Goal: Task Accomplishment & Management: Use online tool/utility

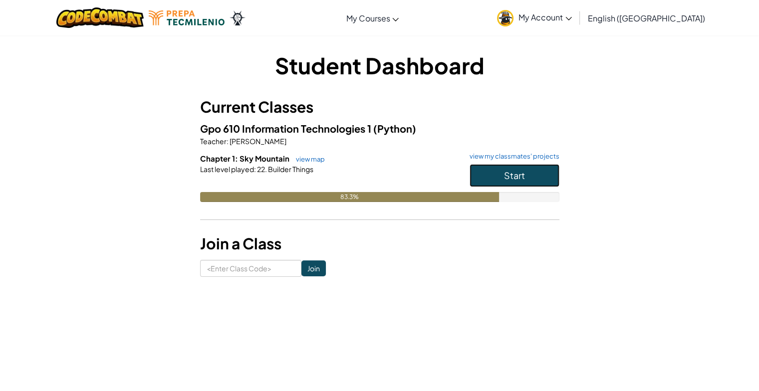
click at [529, 168] on button "Start" at bounding box center [515, 175] width 90 height 23
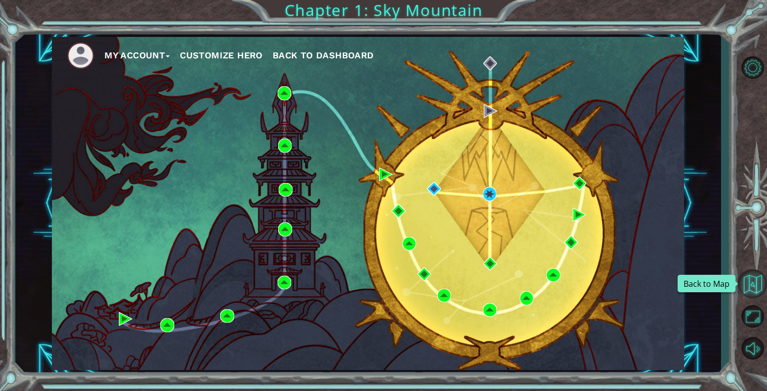
click at [751, 280] on button "Back to Map" at bounding box center [752, 284] width 29 height 29
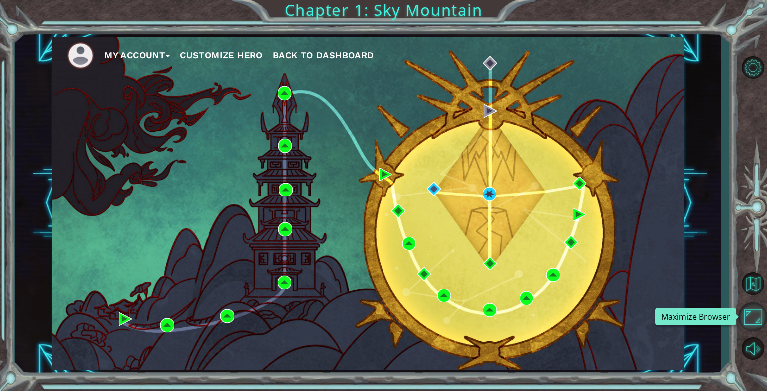
click at [756, 309] on button "Maximize Browser" at bounding box center [752, 316] width 29 height 29
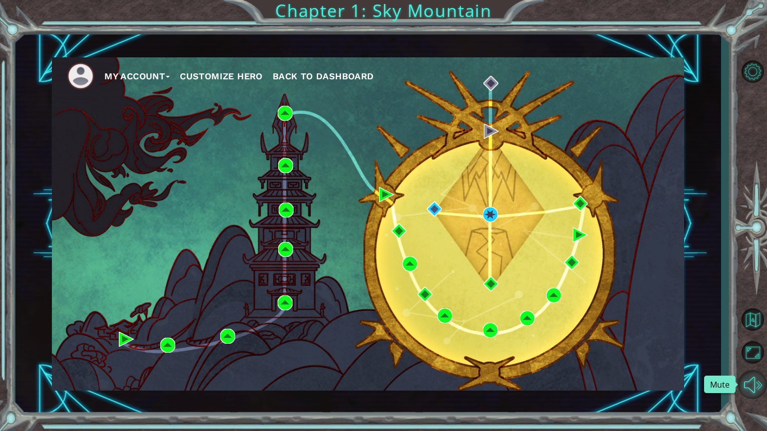
click at [748, 376] on button "Mute" at bounding box center [752, 384] width 29 height 29
drag, startPoint x: 744, startPoint y: 388, endPoint x: 728, endPoint y: 407, distance: 25.2
click at [728, 391] on div "My Account Customize Hero Back to Dashboard Chapter 1: Sky Mountain" at bounding box center [383, 215] width 767 height 431
click at [752, 389] on button "Unmute" at bounding box center [752, 384] width 29 height 29
click at [754, 321] on button "Back to Map" at bounding box center [752, 319] width 29 height 29
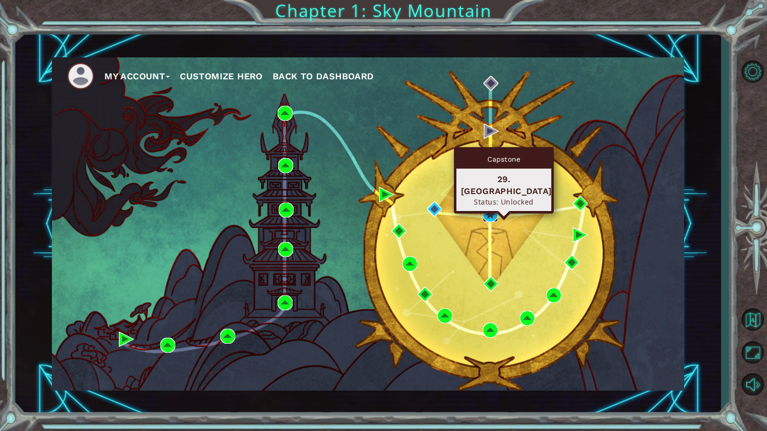
click at [486, 208] on img at bounding box center [490, 214] width 15 height 15
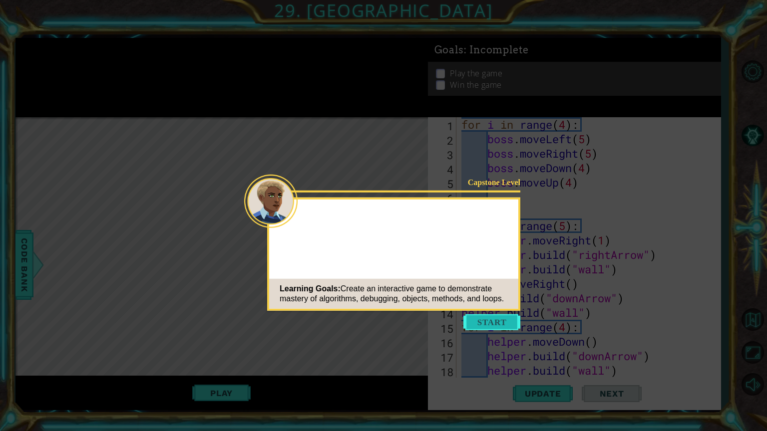
click at [487, 322] on button "Start" at bounding box center [491, 322] width 57 height 16
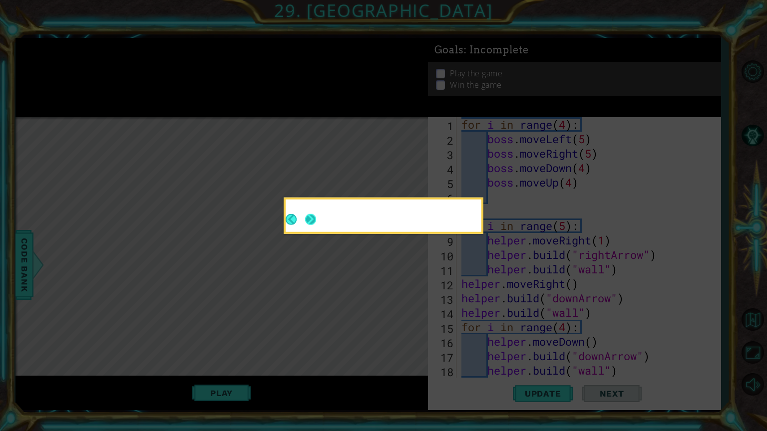
click at [312, 221] on button "Next" at bounding box center [310, 219] width 11 height 11
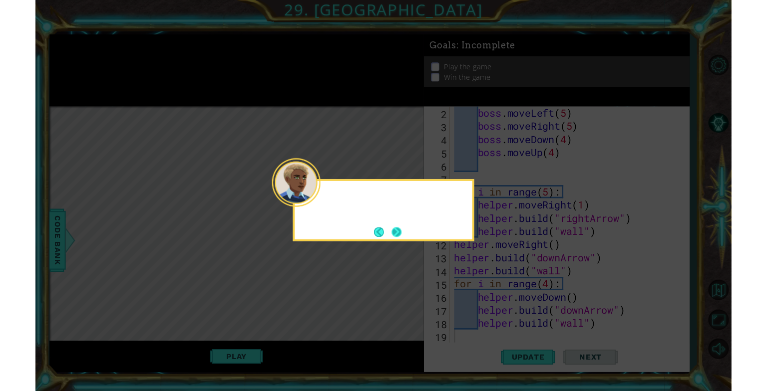
scroll to position [14, 0]
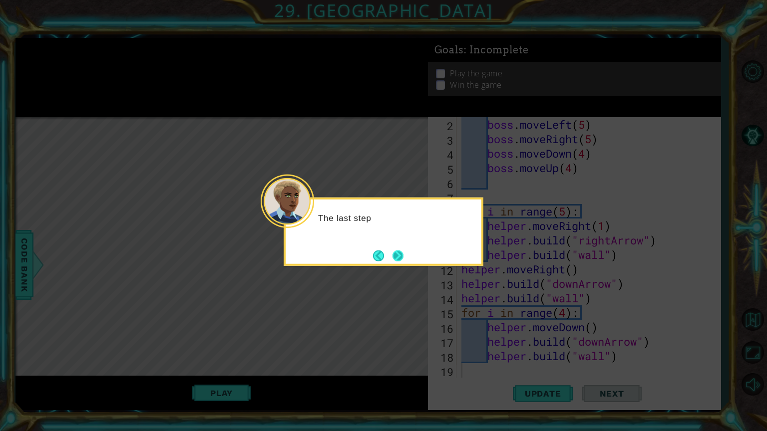
click at [399, 255] on button "Next" at bounding box center [397, 255] width 11 height 11
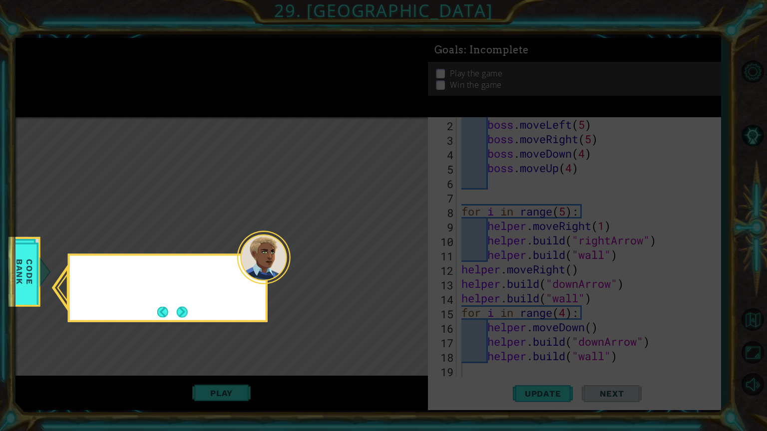
click at [399, 255] on icon at bounding box center [383, 215] width 767 height 431
click at [183, 307] on button "Next" at bounding box center [182, 311] width 11 height 11
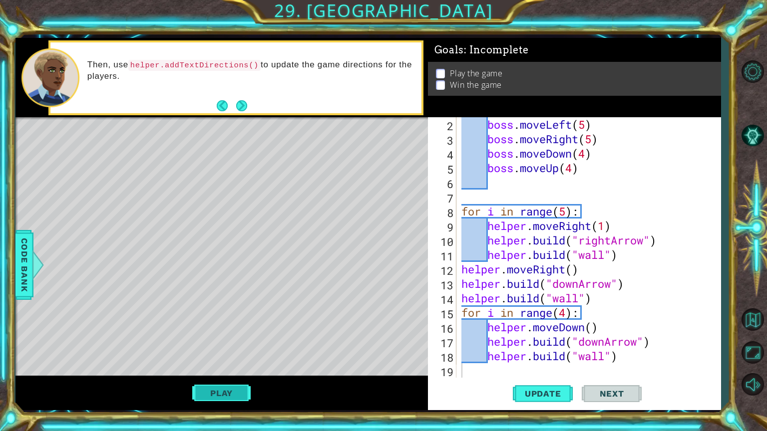
click at [225, 391] on button "Play" at bounding box center [221, 393] width 58 height 19
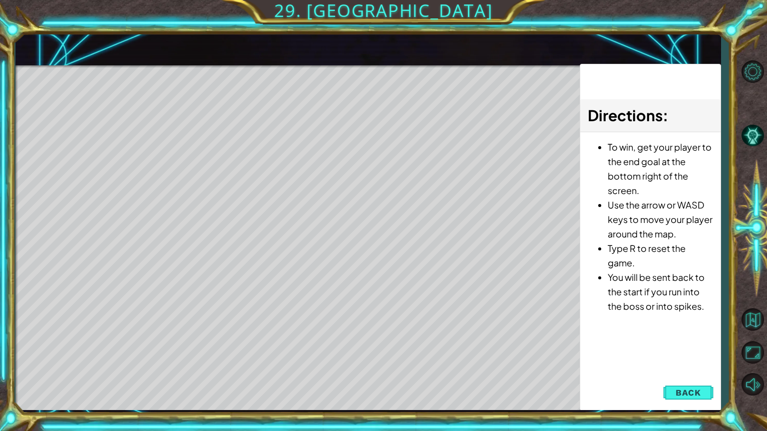
click at [194, 391] on div "1 ההההההההההההההההההההההההההההההההההההההההההההההההההההההההההההההההההההההההההההה…" at bounding box center [383, 215] width 767 height 431
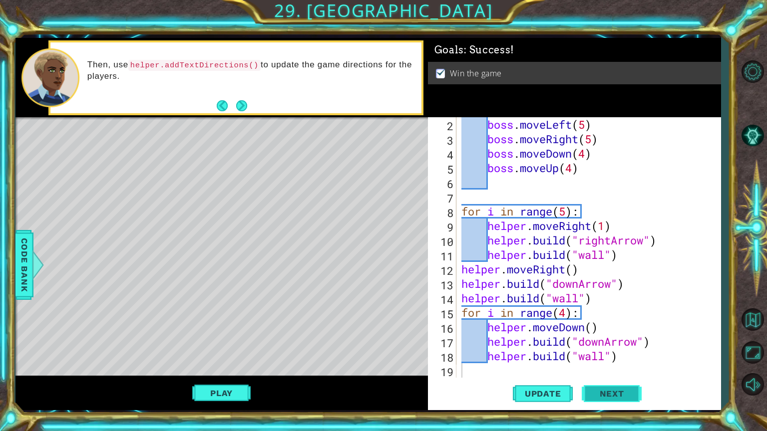
click at [621, 391] on span "Next" at bounding box center [611, 394] width 44 height 10
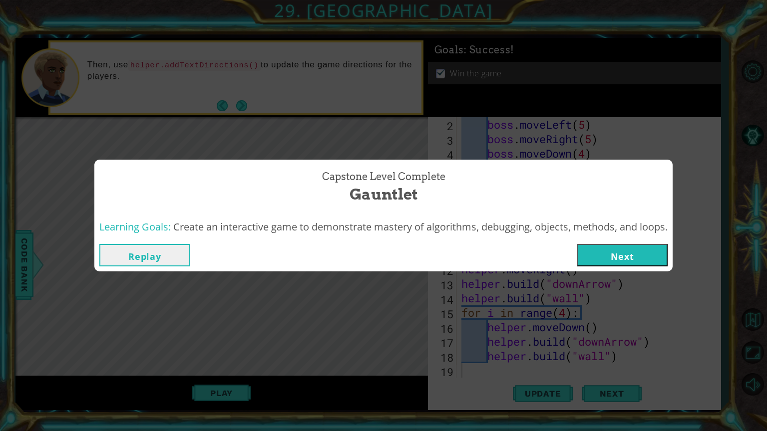
click at [617, 246] on button "Next" at bounding box center [621, 255] width 91 height 22
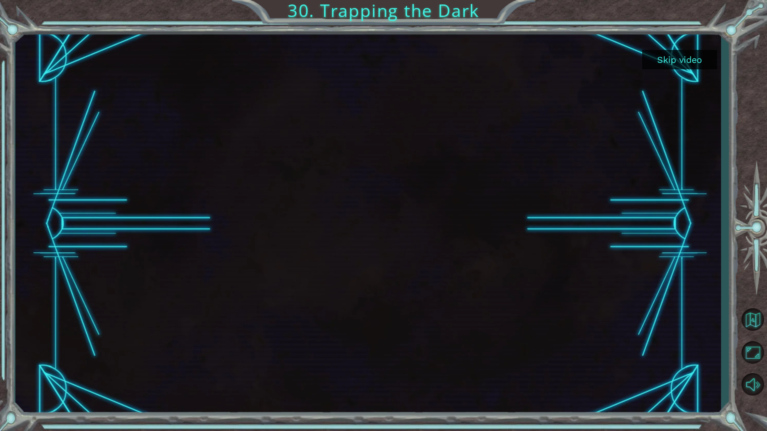
click at [673, 55] on button "Skip video" at bounding box center [679, 59] width 75 height 19
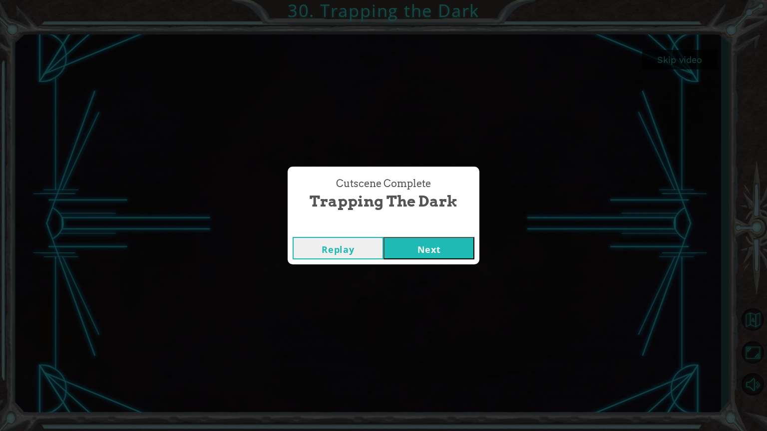
click at [445, 242] on button "Next" at bounding box center [428, 248] width 91 height 22
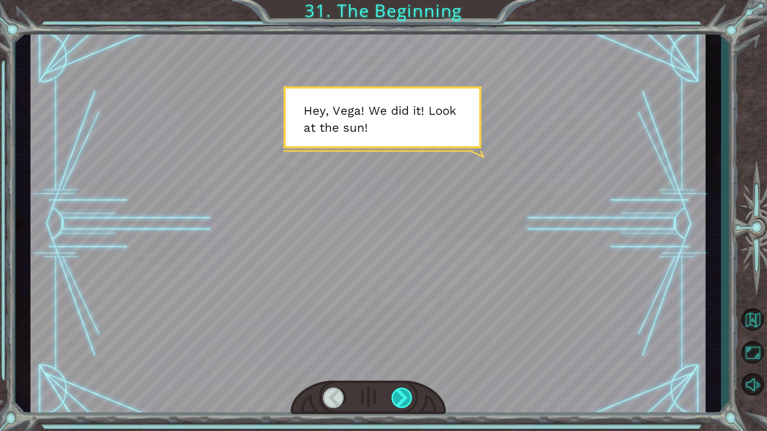
click at [402, 388] on div at bounding box center [402, 398] width 22 height 20
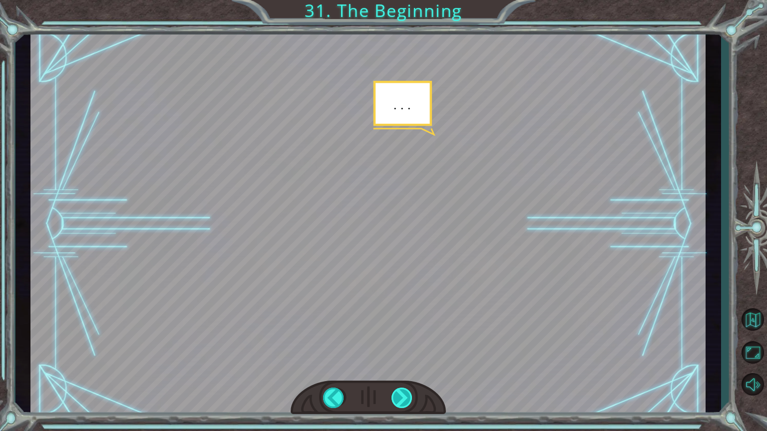
click at [401, 391] on div at bounding box center [402, 398] width 22 height 20
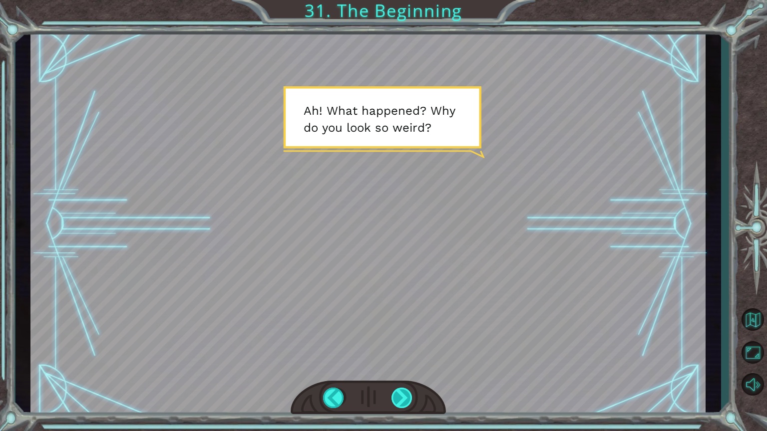
click at [401, 391] on div at bounding box center [402, 398] width 22 height 20
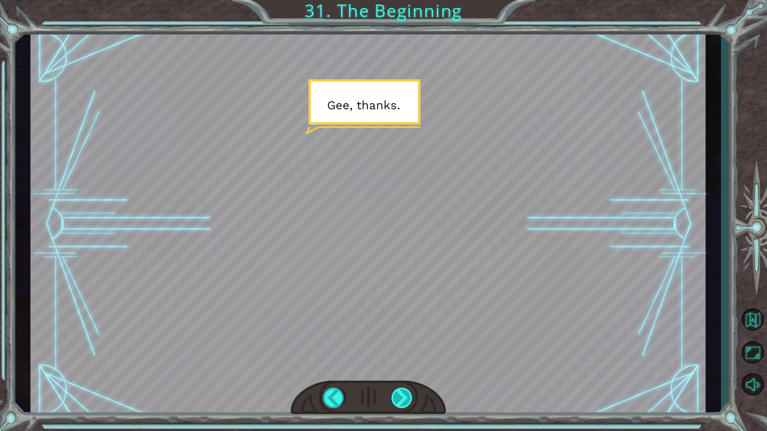
click at [401, 391] on div at bounding box center [402, 398] width 22 height 20
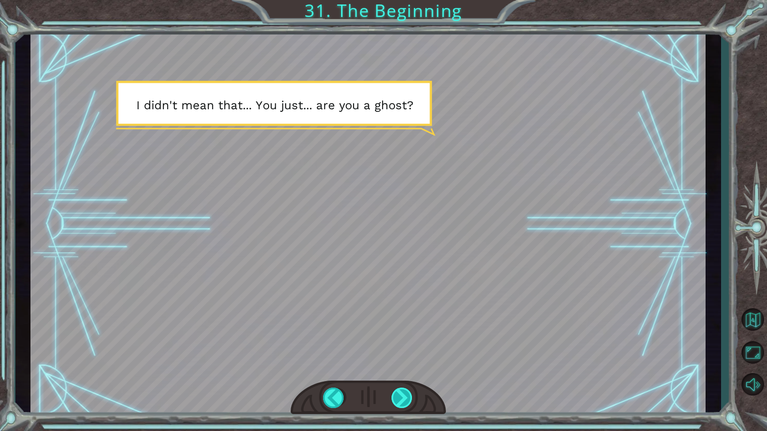
click at [401, 391] on div at bounding box center [402, 398] width 22 height 20
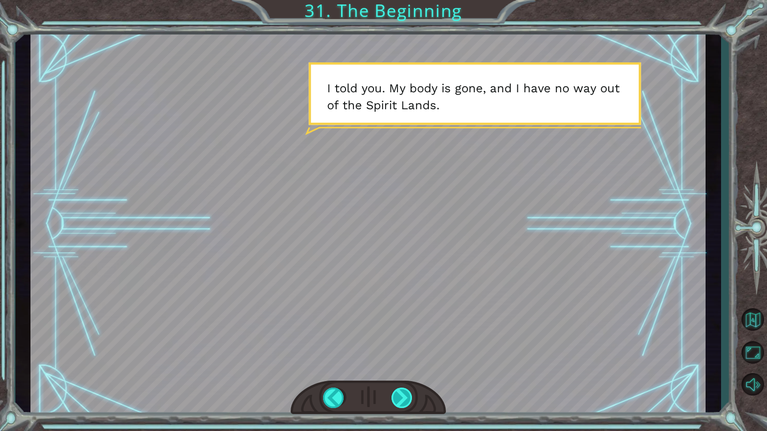
click at [401, 391] on div at bounding box center [402, 398] width 22 height 20
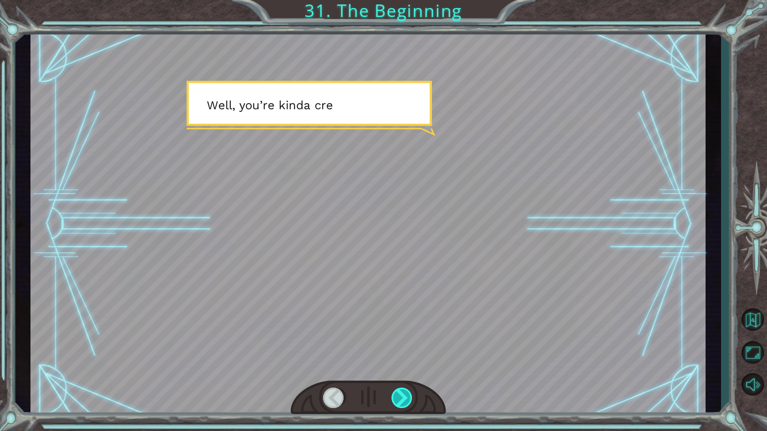
click at [401, 391] on div at bounding box center [402, 398] width 22 height 20
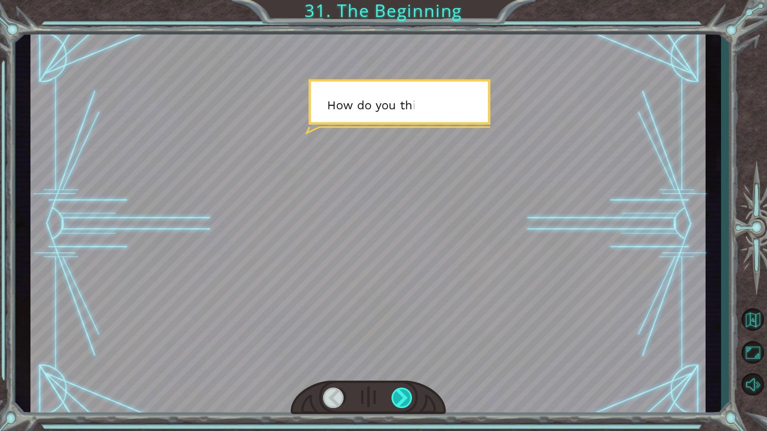
click at [401, 391] on div at bounding box center [402, 398] width 22 height 20
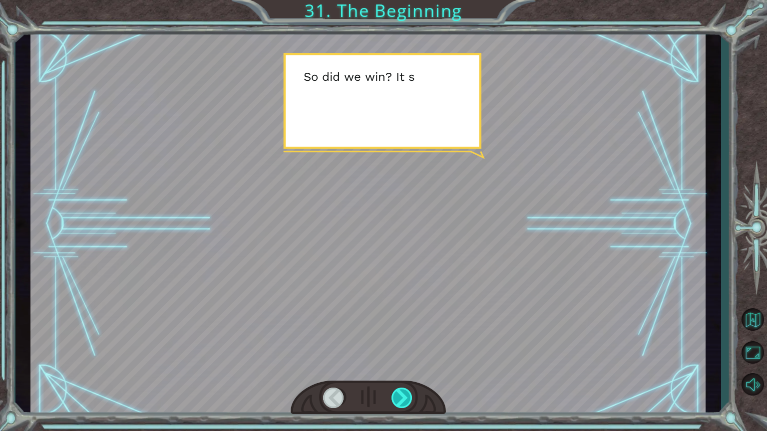
click at [401, 391] on div at bounding box center [402, 398] width 22 height 20
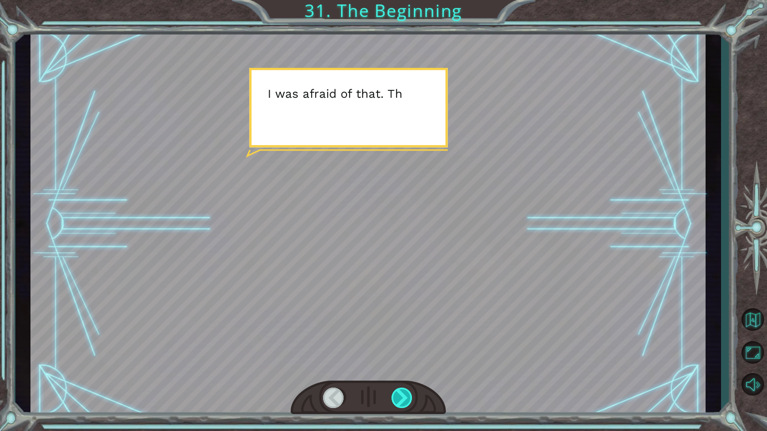
click at [401, 391] on div at bounding box center [402, 398] width 22 height 20
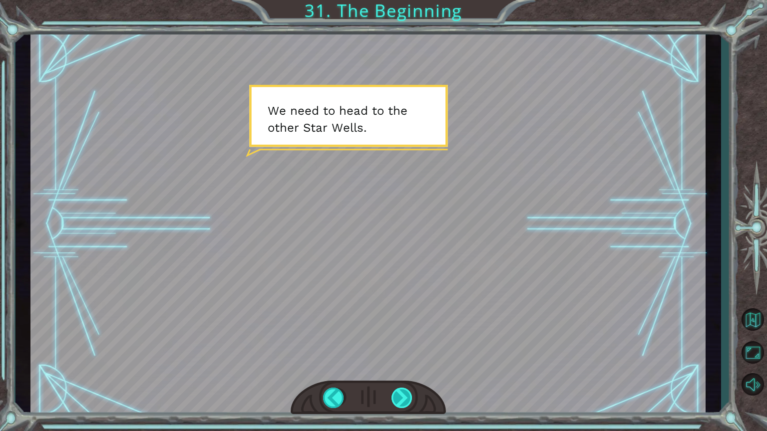
click at [401, 391] on div at bounding box center [402, 398] width 22 height 20
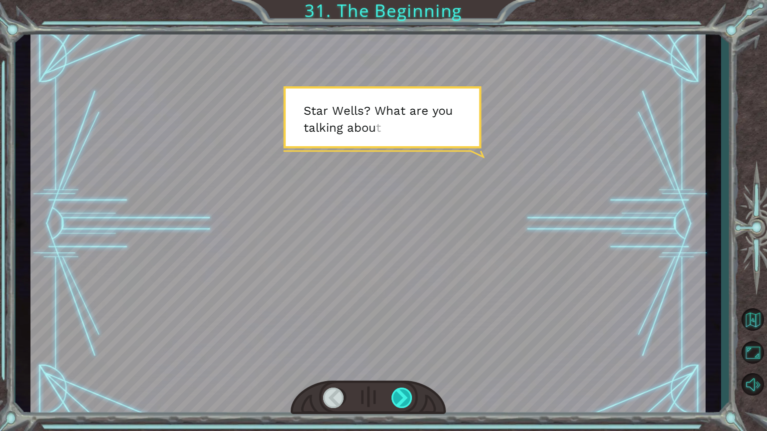
click at [401, 391] on div at bounding box center [402, 398] width 22 height 20
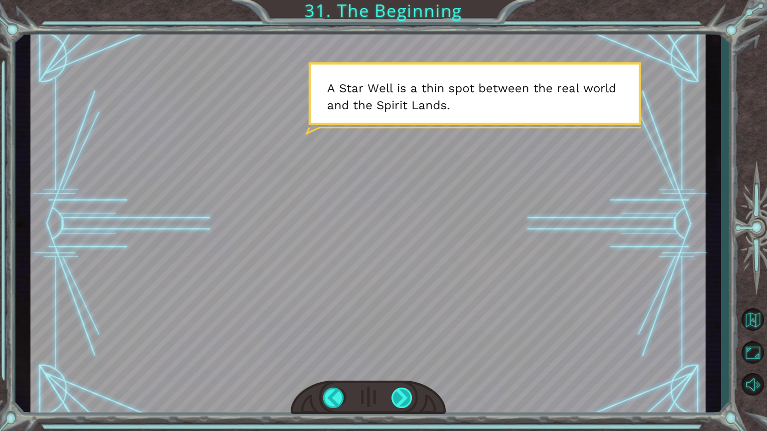
click at [401, 391] on div at bounding box center [402, 398] width 22 height 20
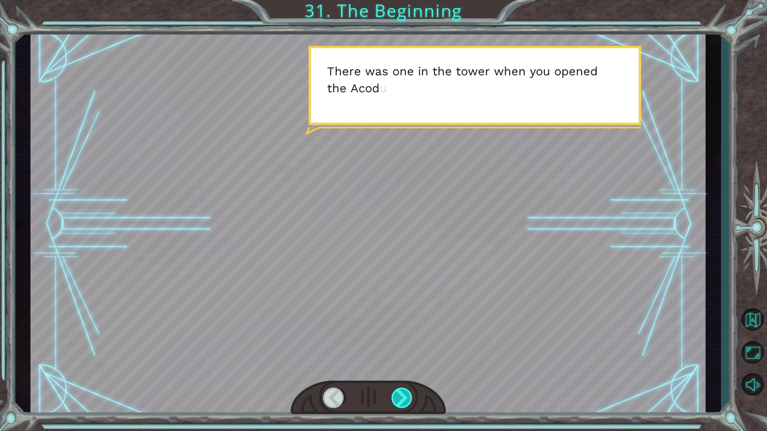
click at [397, 391] on div at bounding box center [402, 398] width 22 height 20
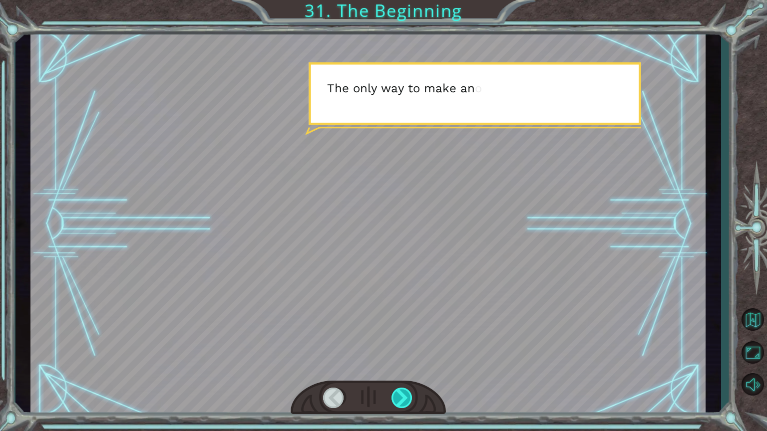
click at [397, 391] on div at bounding box center [402, 398] width 22 height 20
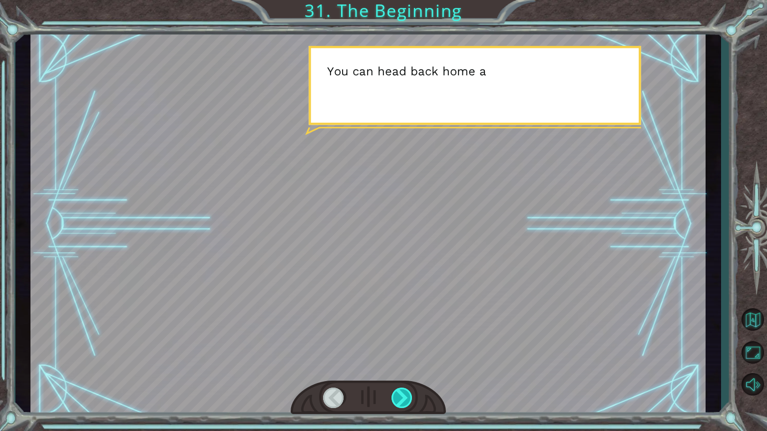
click at [397, 391] on div at bounding box center [402, 398] width 22 height 20
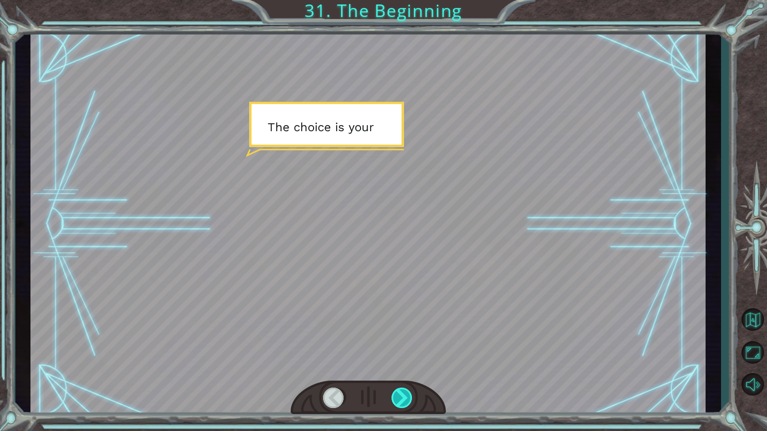
click at [397, 391] on div at bounding box center [402, 398] width 22 height 20
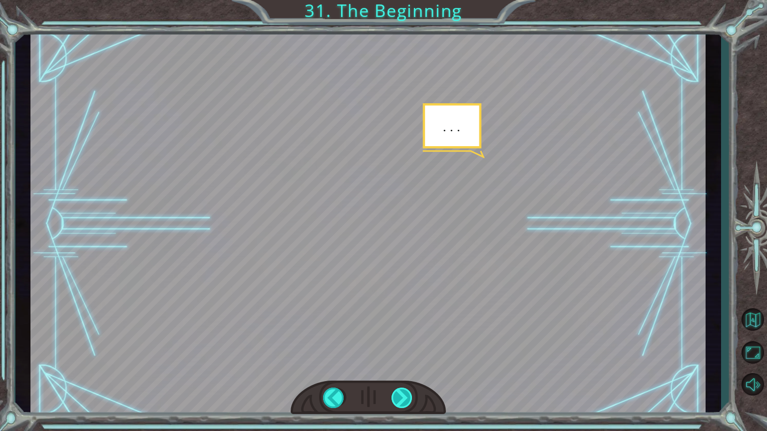
click at [397, 391] on div at bounding box center [402, 398] width 22 height 20
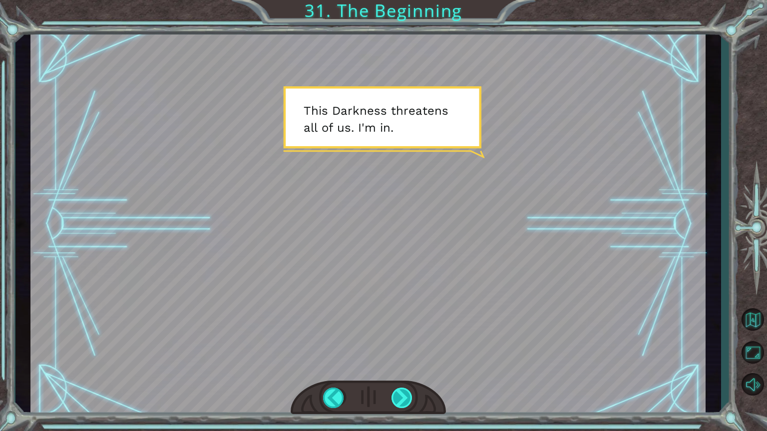
click at [405, 391] on div at bounding box center [402, 398] width 22 height 20
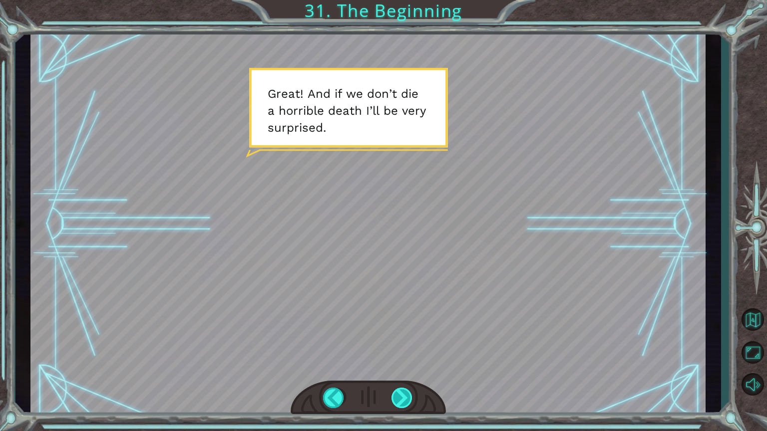
click at [405, 391] on div at bounding box center [402, 398] width 22 height 20
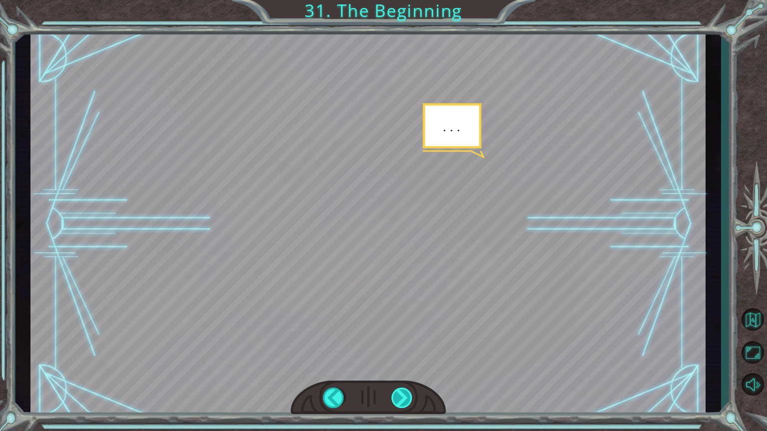
click at [405, 391] on div at bounding box center [402, 398] width 22 height 20
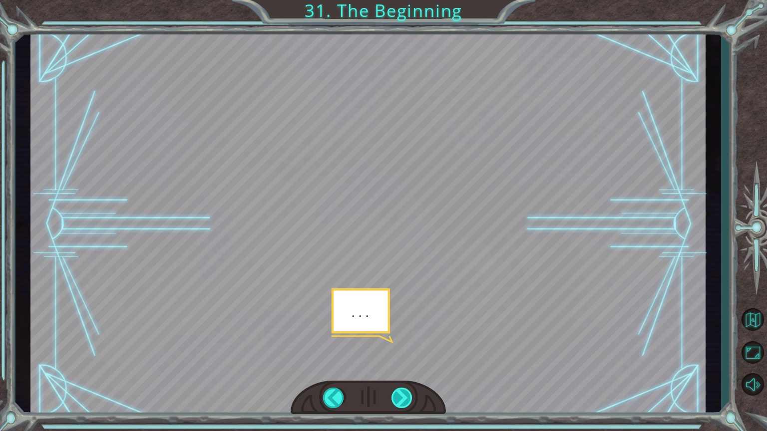
click at [405, 391] on div at bounding box center [402, 398] width 22 height 20
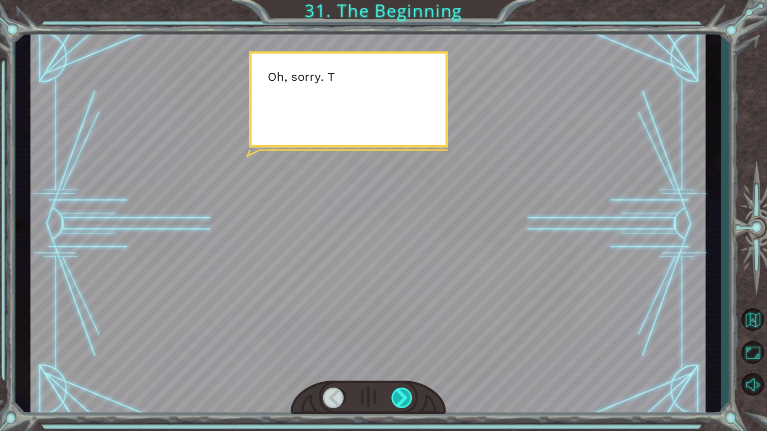
click at [405, 391] on div at bounding box center [402, 398] width 22 height 20
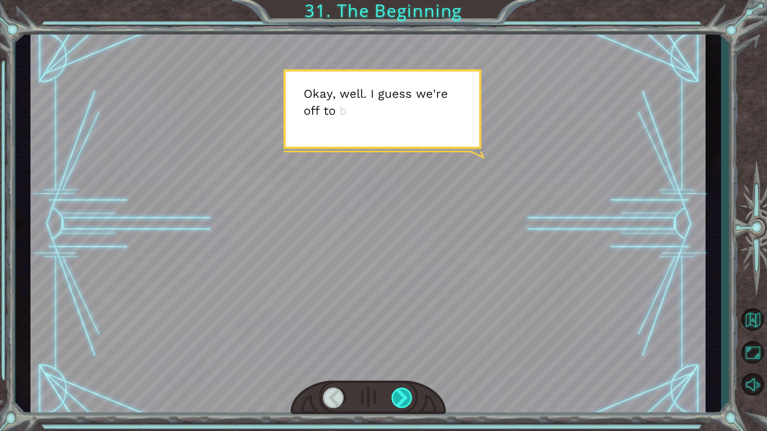
click at [405, 391] on div at bounding box center [402, 398] width 22 height 20
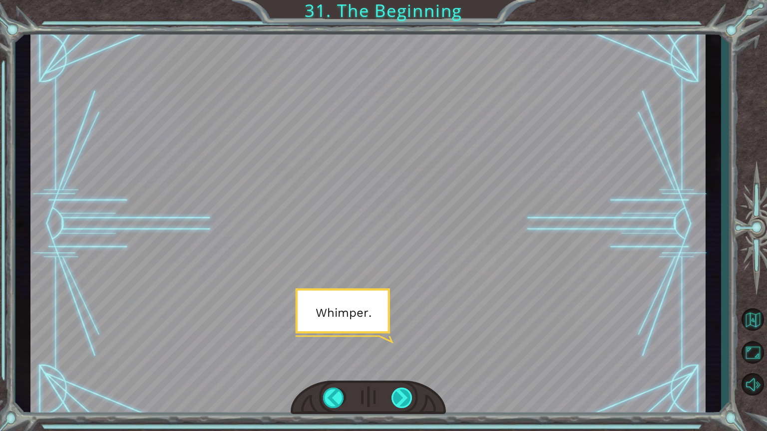
click at [405, 391] on div at bounding box center [402, 398] width 22 height 20
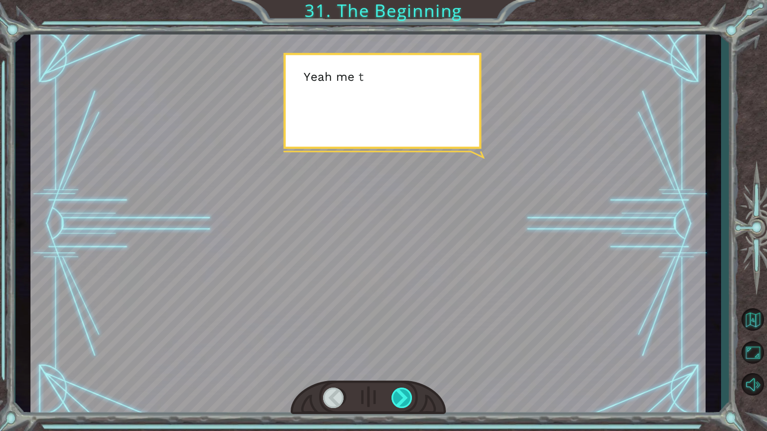
click at [405, 391] on div at bounding box center [402, 398] width 22 height 20
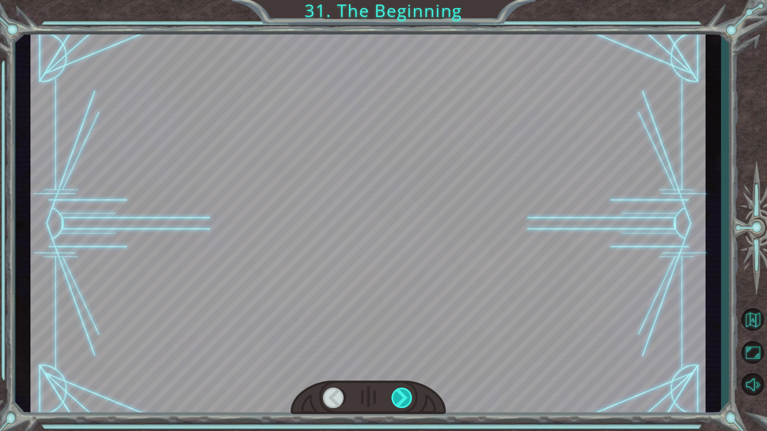
click at [405, 391] on div at bounding box center [402, 398] width 22 height 20
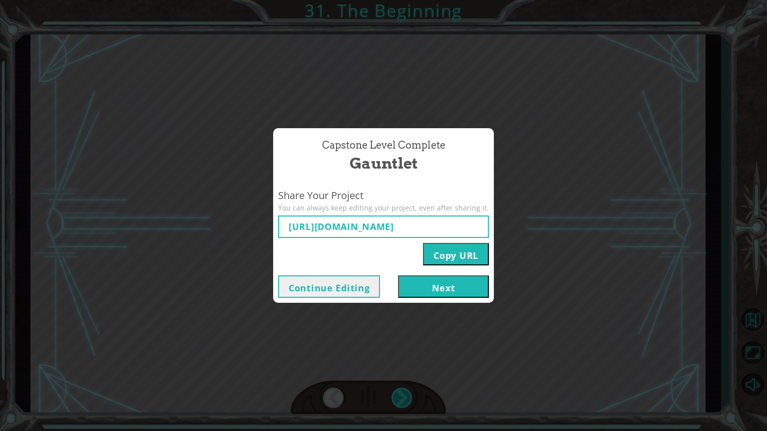
type input "[URL][DOMAIN_NAME]"
click at [427, 290] on button "Next" at bounding box center [443, 287] width 91 height 22
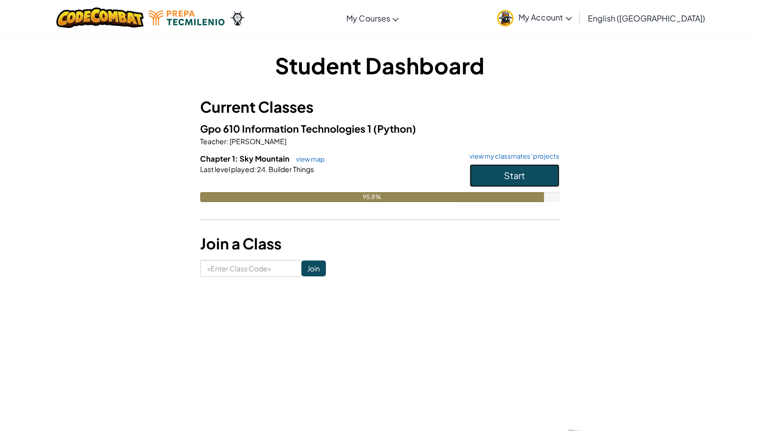
click at [517, 169] on button "Start" at bounding box center [515, 175] width 90 height 23
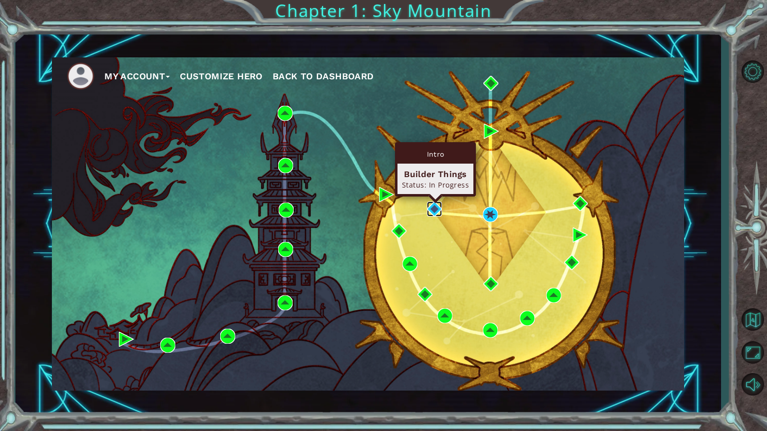
click at [436, 209] on img at bounding box center [434, 209] width 15 height 15
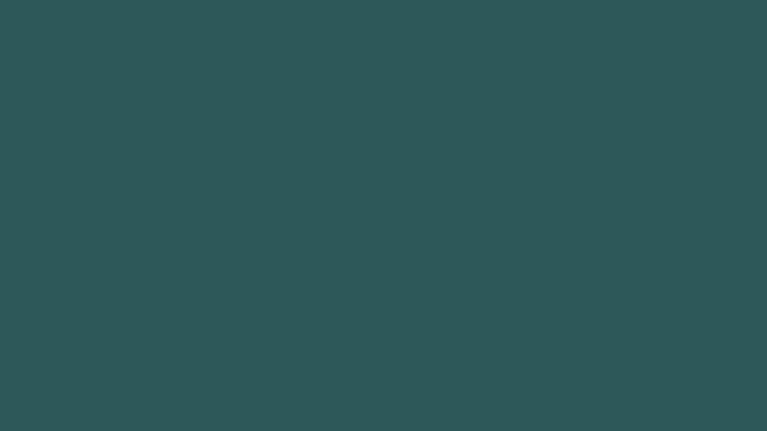
click at [436, 209] on body at bounding box center [383, 215] width 767 height 431
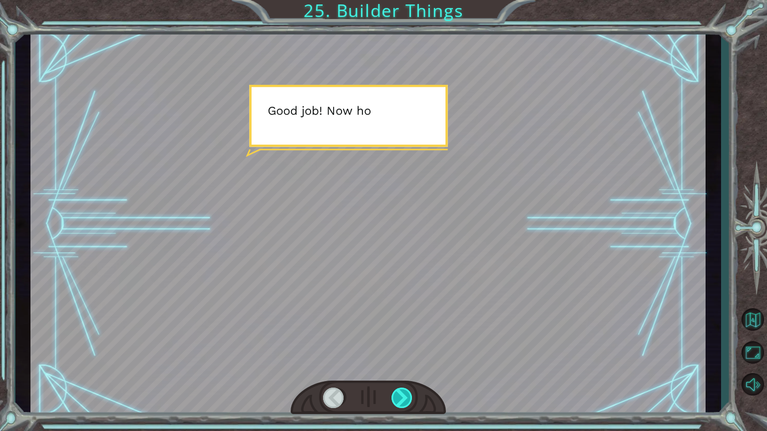
click at [405, 391] on div at bounding box center [402, 398] width 22 height 20
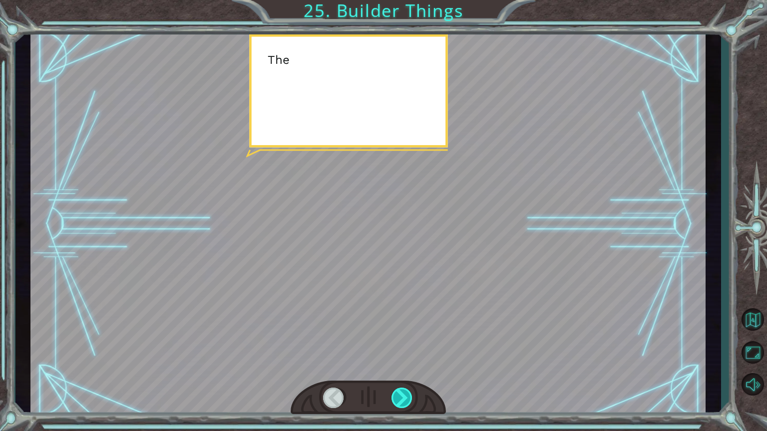
click at [405, 391] on div at bounding box center [402, 398] width 22 height 20
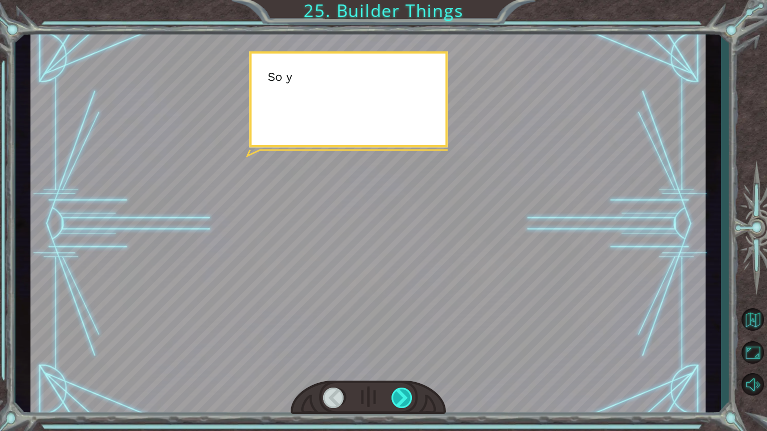
click at [405, 391] on div at bounding box center [402, 398] width 22 height 20
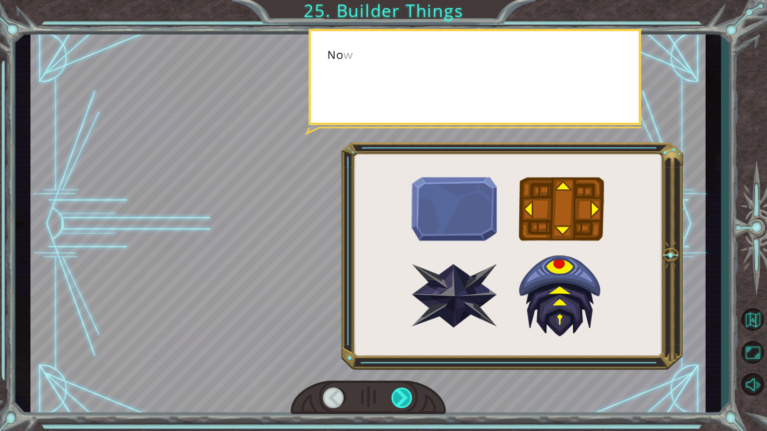
click at [405, 391] on div at bounding box center [402, 398] width 22 height 20
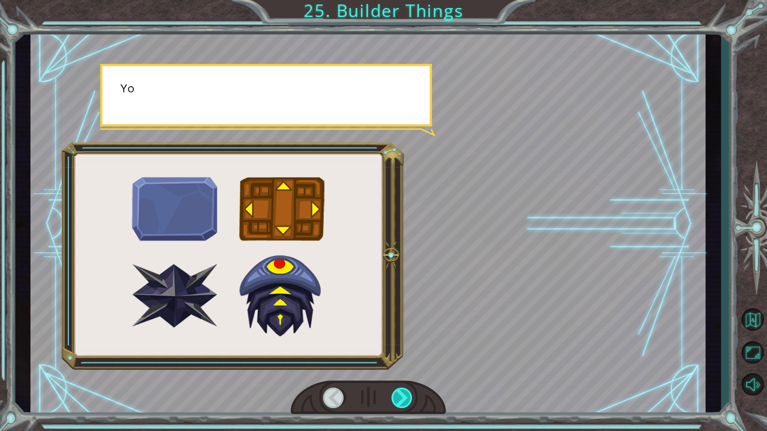
click at [405, 391] on div at bounding box center [402, 398] width 22 height 20
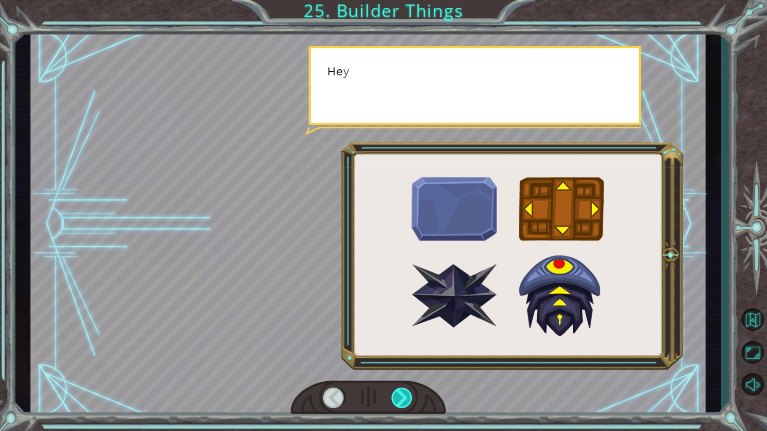
click at [405, 391] on div at bounding box center [402, 398] width 22 height 20
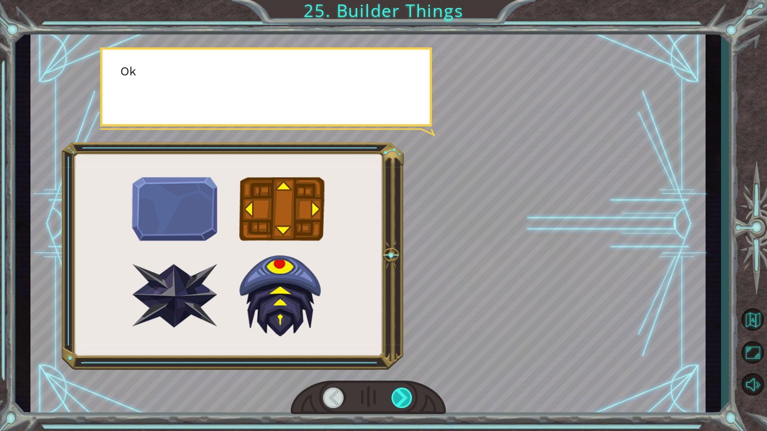
click at [405, 391] on div at bounding box center [402, 398] width 22 height 20
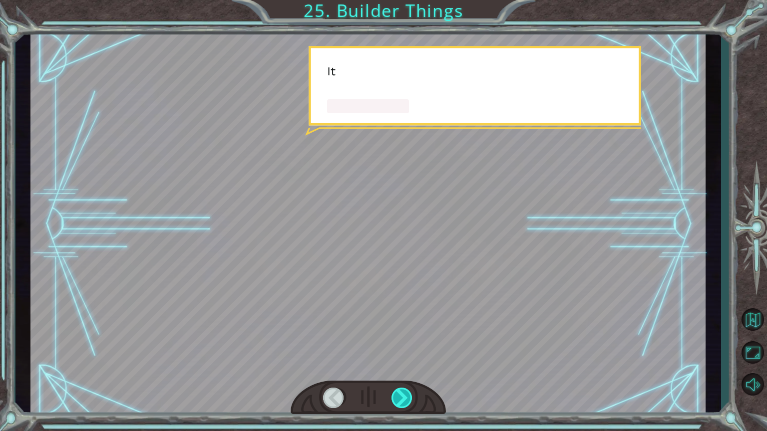
click at [405, 391] on div at bounding box center [402, 398] width 22 height 20
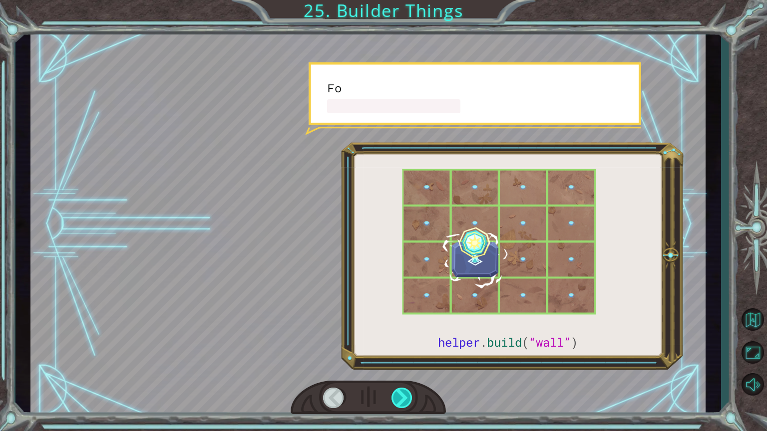
click at [405, 391] on div at bounding box center [402, 398] width 22 height 20
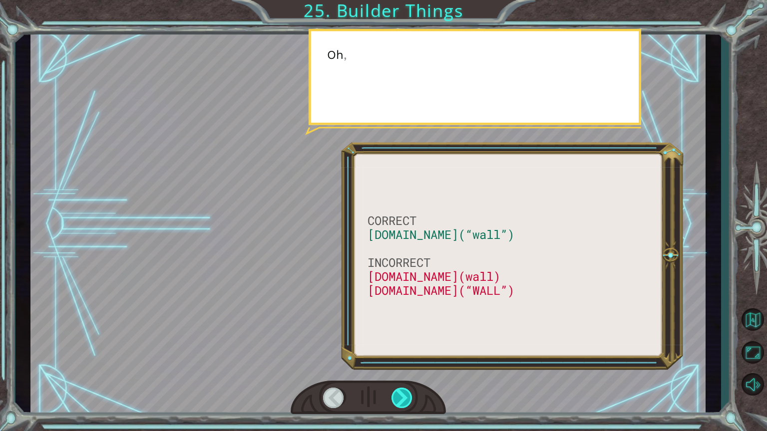
click at [405, 391] on div at bounding box center [402, 398] width 22 height 20
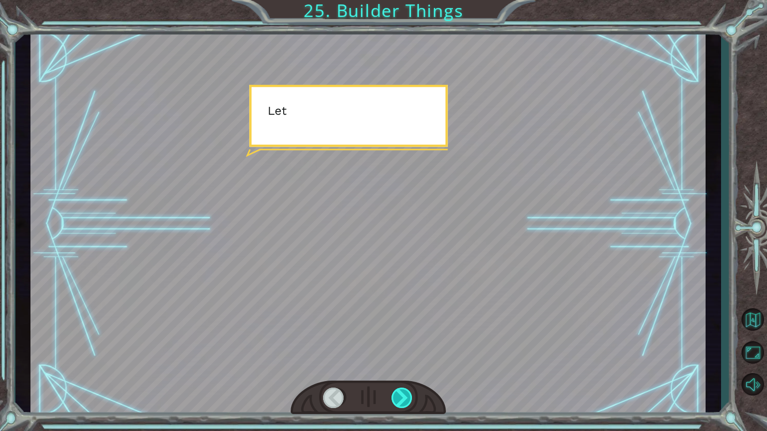
click at [405, 391] on div at bounding box center [402, 398] width 22 height 20
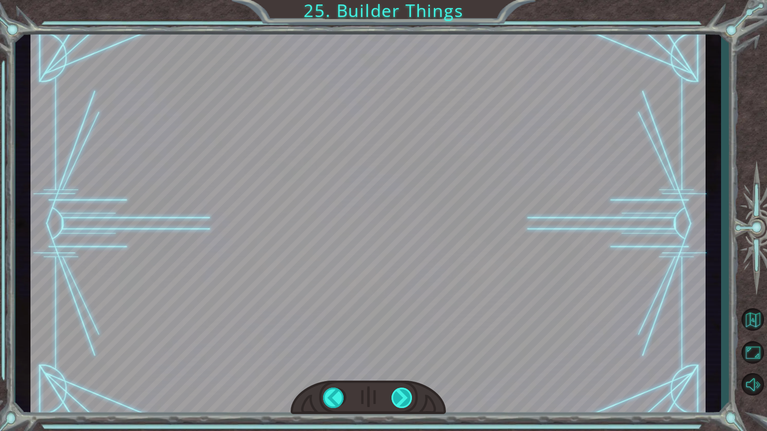
click at [405, 391] on div at bounding box center [402, 398] width 22 height 20
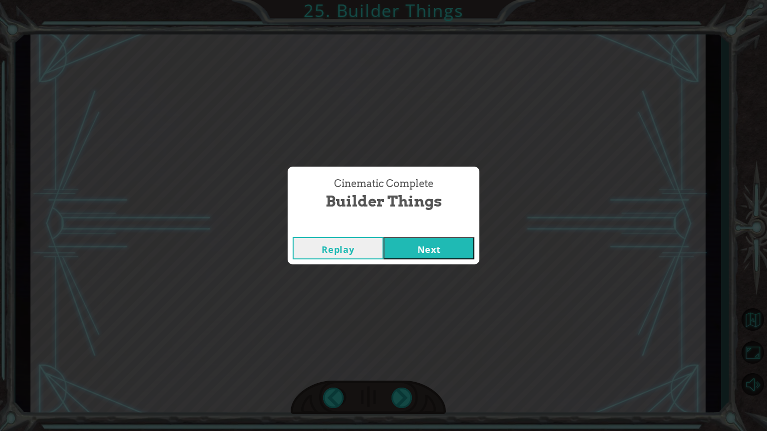
click at [438, 249] on button "Next" at bounding box center [428, 248] width 91 height 22
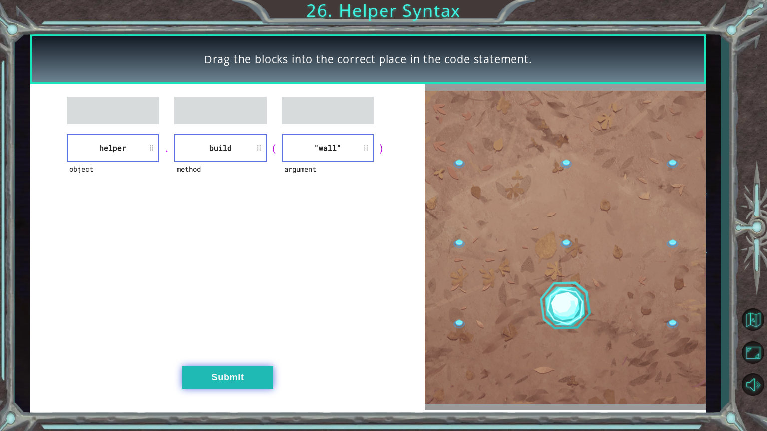
click at [233, 373] on button "Submit" at bounding box center [227, 377] width 91 height 22
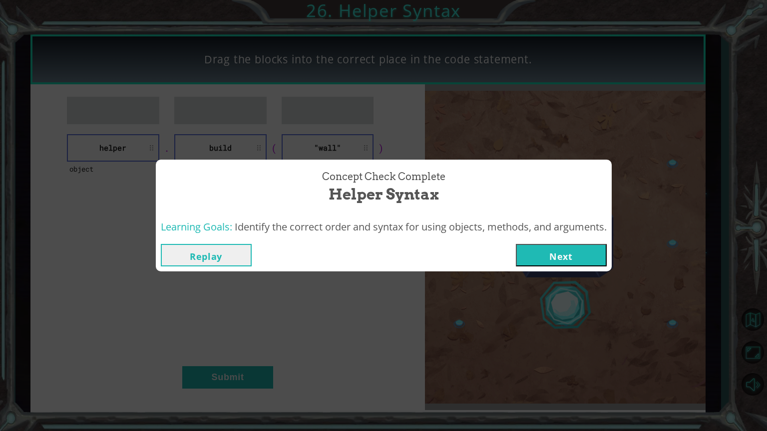
click at [566, 257] on button "Next" at bounding box center [561, 255] width 91 height 22
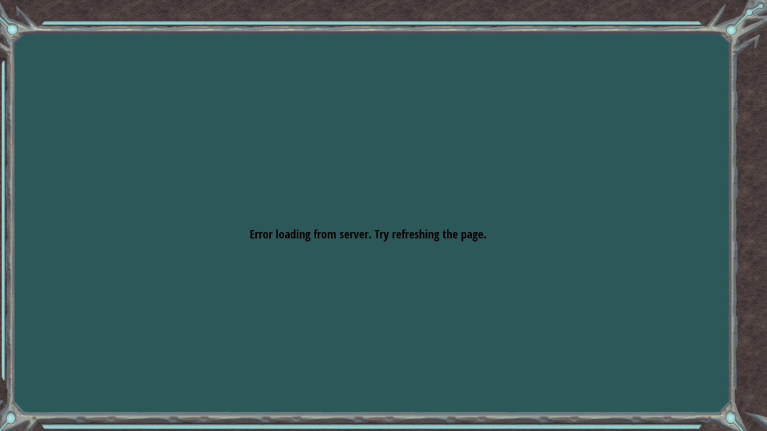
click at [759, 391] on div "Goals Error loading from server. Try refreshing the page. You'll need to join a…" at bounding box center [383, 215] width 767 height 431
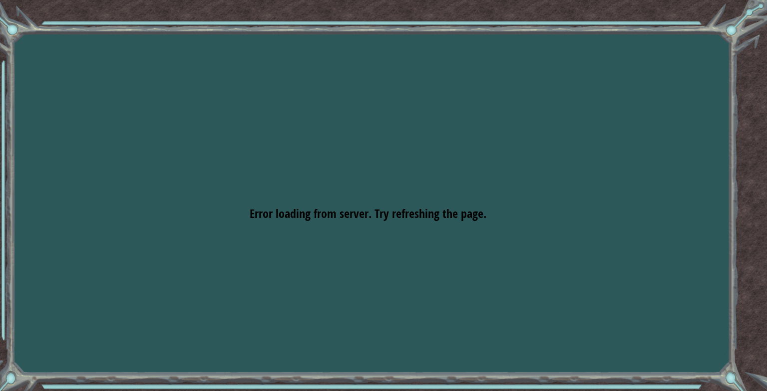
drag, startPoint x: 676, startPoint y: 259, endPoint x: 497, endPoint y: 254, distance: 178.7
click at [497, 254] on div "Goals Error loading from server. Try refreshing the page. You'll need to join a…" at bounding box center [383, 195] width 767 height 391
